Goal: Task Accomplishment & Management: Manage account settings

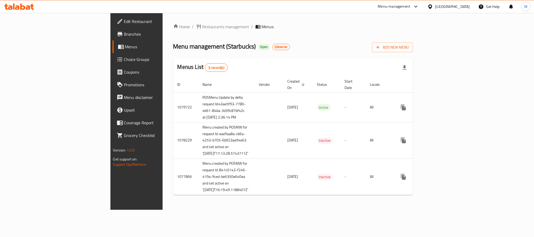
click at [124, 22] on span "Edit Restaurant" at bounding box center [159, 21] width 71 height 6
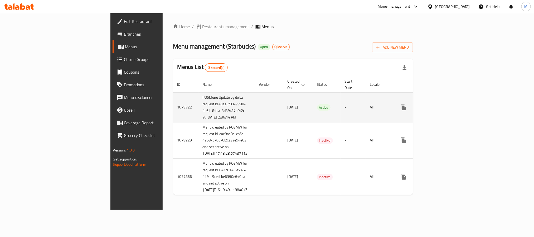
click at [199, 106] on td "POSMenu Update by delta request Id:43ae5f93-7780-4b61-84ba-3d39c87bf42c at [DAT…" at bounding box center [227, 107] width 56 height 30
drag, startPoint x: 130, startPoint y: 106, endPoint x: 161, endPoint y: 126, distance: 37.4
click at [199, 122] on td "POSMenu Update by delta request Id:43ae5f93-7780-4b61-84ba-3d39c87bf42c at [DAT…" at bounding box center [227, 107] width 56 height 30
copy td "Id:43ae5f93-7780-4b61-84ba-3d39c87bf42c at [DATE] 2:36:14 PM"
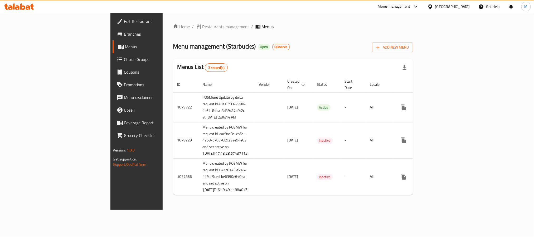
click at [124, 31] on span "Branches" at bounding box center [159, 34] width 71 height 6
